Goal: Find specific page/section: Find specific page/section

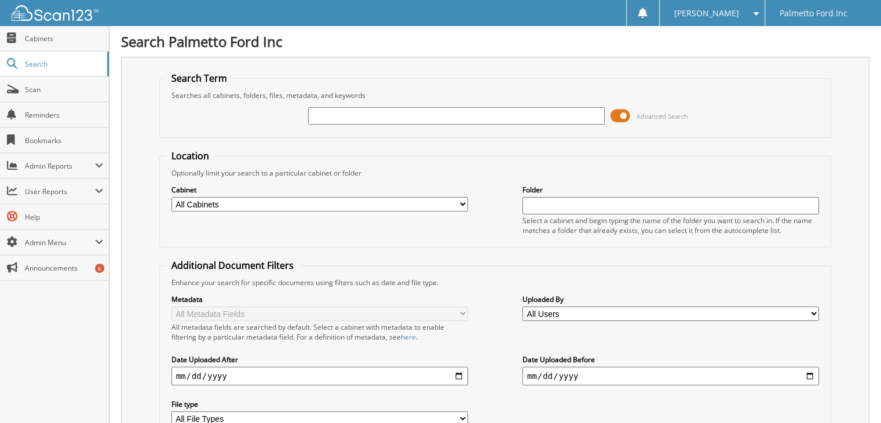
drag, startPoint x: 331, startPoint y: 115, endPoint x: 391, endPoint y: 122, distance: 60.0
click at [331, 115] on input "text" at bounding box center [456, 115] width 296 height 17
type input "598003"
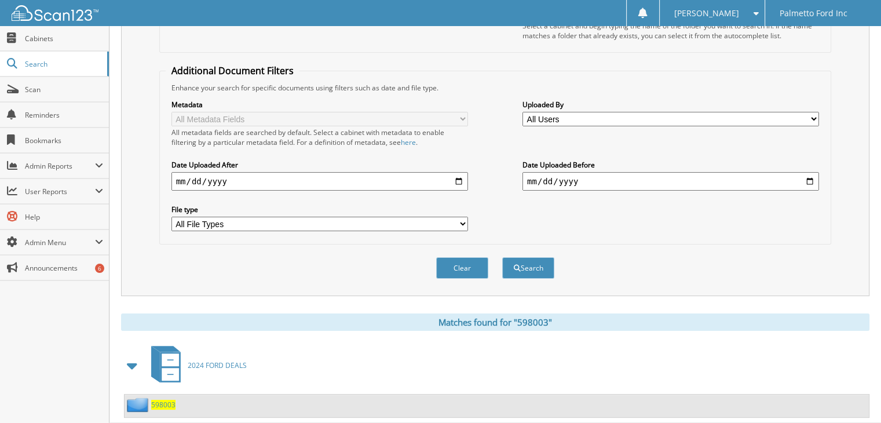
scroll to position [213, 0]
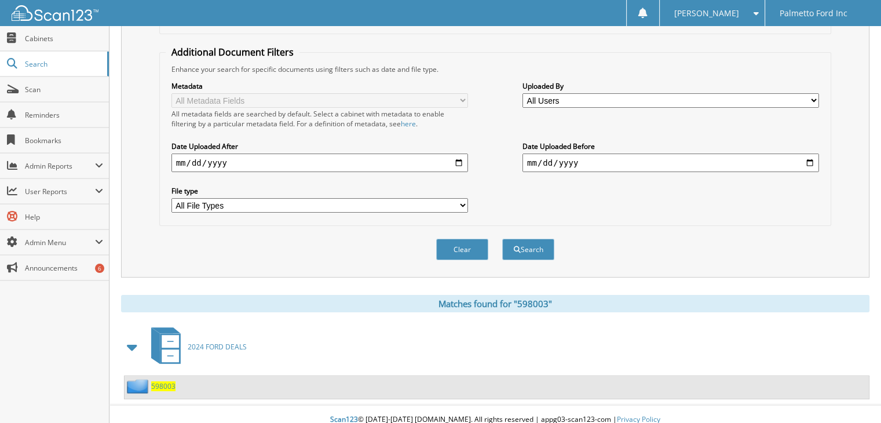
click at [158, 381] on span "598003" at bounding box center [163, 386] width 24 height 10
